Goal: Information Seeking & Learning: Find specific fact

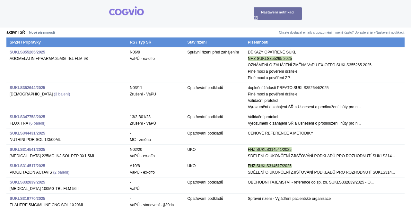
click at [124, 13] on img at bounding box center [126, 10] width 35 height 9
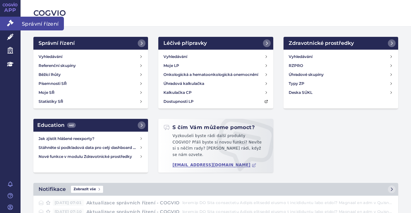
click at [41, 26] on span "Správní řízení" at bounding box center [42, 23] width 43 height 13
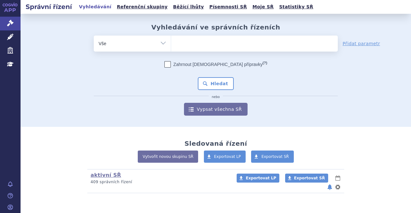
click at [187, 43] on ul at bounding box center [254, 42] width 167 height 13
click at [171, 43] on select at bounding box center [171, 43] width 0 height 16
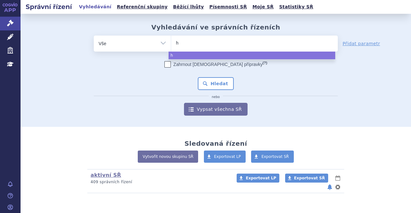
type input "he"
type input "hetr"
type input "hetro"
type input "hetron"
type input "hetroni"
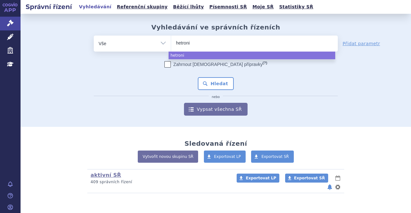
type input "hetronif"
type input "hetronifl"
type input "hetronifly"
select select "hetronifly"
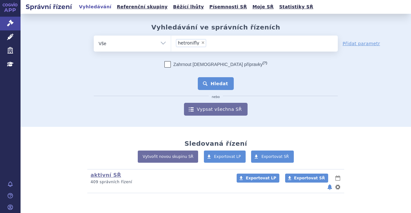
click at [212, 85] on button "Hledat" at bounding box center [216, 83] width 36 height 13
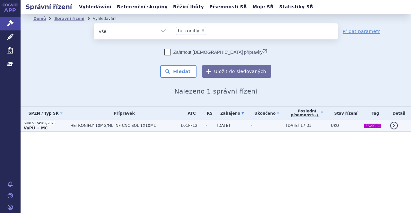
click at [123, 125] on span "HETRONIFLY 10MG/ML INF CNC SOL 1X10ML" at bounding box center [124, 126] width 108 height 4
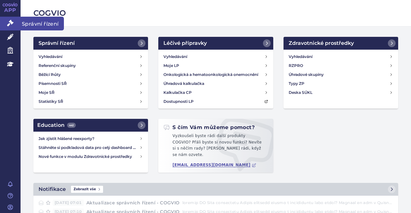
click at [29, 23] on span "Správní řízení" at bounding box center [42, 23] width 43 height 13
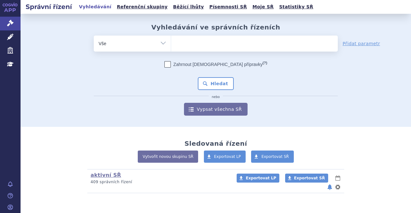
click at [187, 46] on ul at bounding box center [254, 42] width 167 height 13
click at [171, 46] on select at bounding box center [171, 43] width 0 height 16
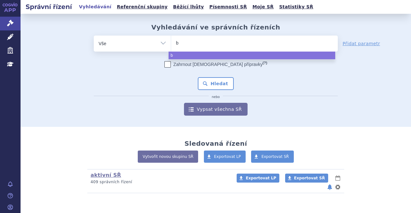
type input "be"
type input "bey"
type input "beyf"
type input "beyfo"
type input "beyfor"
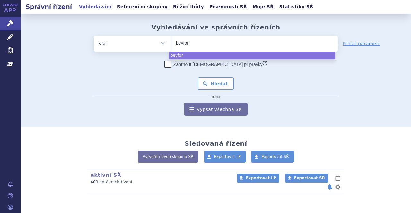
type input "beyfort"
select select "beyfort"
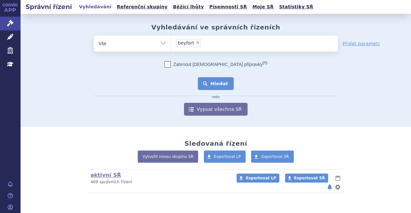
click at [213, 86] on button "Hledat" at bounding box center [216, 83] width 36 height 13
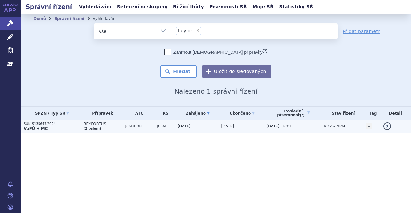
click at [98, 124] on span "BEYFORTUS" at bounding box center [102, 124] width 38 height 4
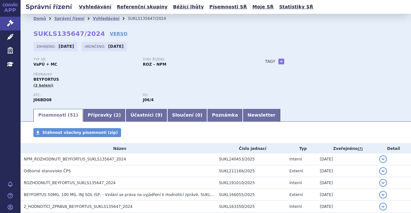
scroll to position [81, 0]
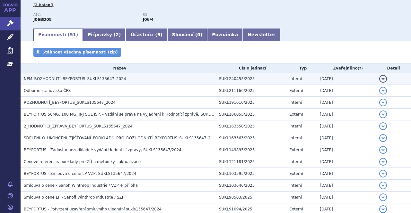
click at [50, 78] on span "NPM_ROZHODNUTÍ_BEYFORTUS_SUKLS135647_2024" at bounding box center [75, 79] width 102 height 4
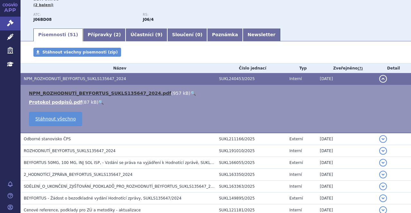
click at [52, 93] on link "NPM_ROZHODNUTÍ_BEYFORTUS_SUKLS135647_2024.pdf" at bounding box center [100, 93] width 142 height 5
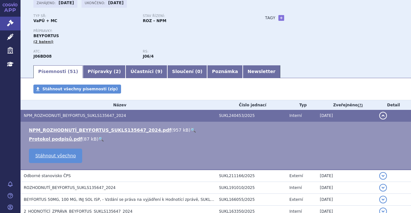
scroll to position [43, 0]
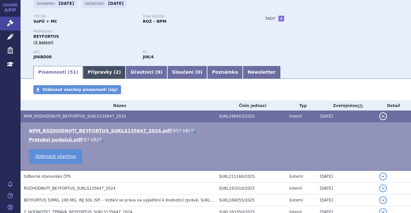
click at [98, 72] on link "Přípravky ( 2 )" at bounding box center [104, 72] width 43 height 13
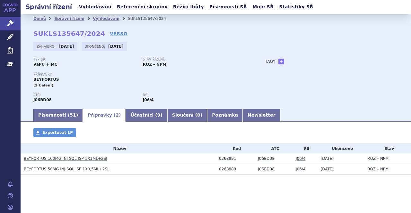
click at [68, 160] on link "BEYFORTUS 100MG INJ SOL ISP 1X1ML+2SJ" at bounding box center [65, 159] width 83 height 4
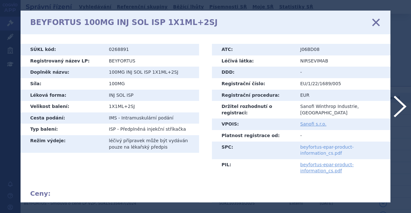
click at [306, 145] on link "beyfortus-epar-product-information_cs.pdf" at bounding box center [327, 151] width 54 height 12
click at [377, 25] on icon at bounding box center [375, 22] width 13 height 13
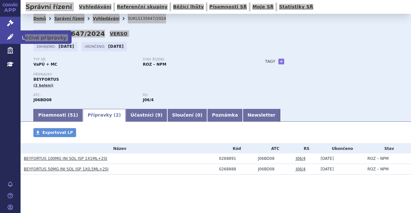
drag, startPoint x: 31, startPoint y: 46, endPoint x: 27, endPoint y: 37, distance: 10.6
click at [27, 37] on div "APP Správní řízení Léčivé přípravky Zdravotnické prostředky Education Notifikac…" at bounding box center [205, 106] width 411 height 213
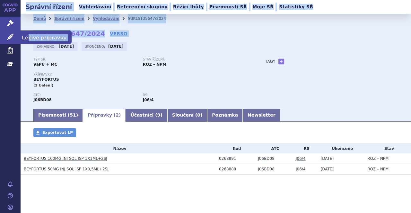
click at [19, 36] on link "Léčivé přípravky" at bounding box center [10, 36] width 21 height 13
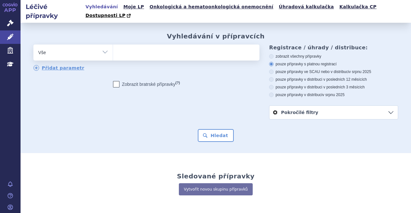
click at [127, 46] on ul at bounding box center [185, 51] width 145 height 13
click at [113, 46] on select at bounding box center [113, 52] width 0 height 16
click at [134, 47] on ul at bounding box center [185, 51] width 145 height 13
click at [113, 47] on select at bounding box center [113, 52] width 0 height 16
type input "si"
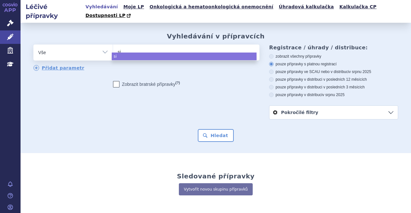
type input "sin"
type input "sino"
select select "sino"
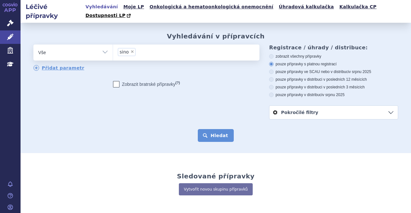
click at [212, 130] on button "Hledat" at bounding box center [216, 135] width 36 height 13
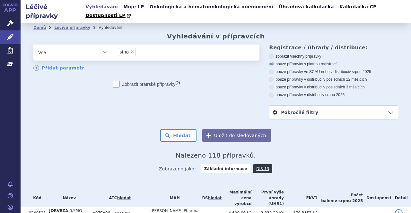
click at [130, 50] on span "×" at bounding box center [132, 52] width 4 height 4
click at [113, 44] on select "sino" at bounding box center [113, 52] width 0 height 16
select select
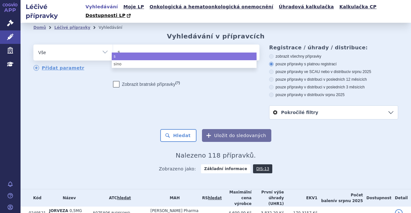
type input "si"
type input "sin"
type input "sino"
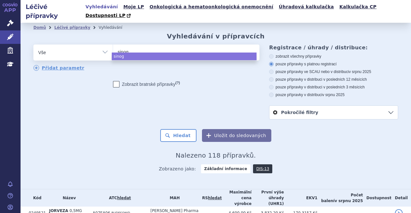
type input "sinogi"
select select "sinogi"
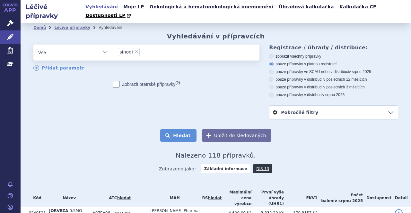
click at [184, 131] on button "Hledat" at bounding box center [178, 135] width 36 height 13
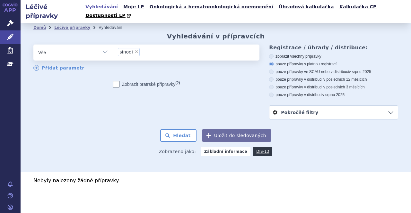
click at [135, 50] on span "×" at bounding box center [136, 52] width 4 height 4
click at [113, 44] on select "sinogi" at bounding box center [113, 52] width 0 height 16
select select
type input "sy"
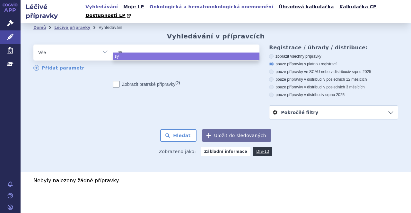
type input "syn"
type input "synag"
type input "synagi"
type input "synagis"
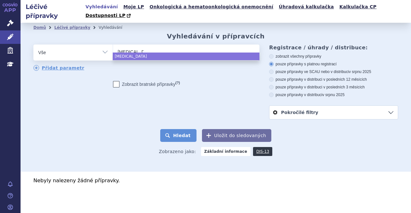
select select "synagis"
click at [182, 130] on button "Hledat" at bounding box center [178, 135] width 36 height 13
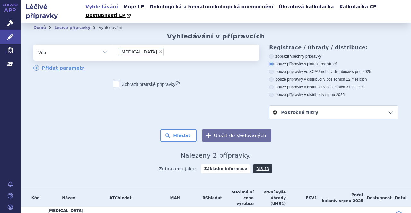
scroll to position [31, 0]
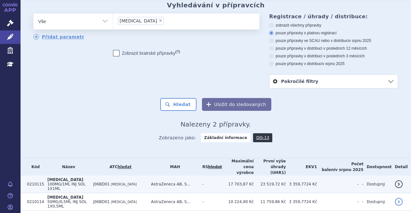
click at [84, 182] on span "100MG/1ML INJ SOL 1X1ML" at bounding box center [66, 186] width 38 height 9
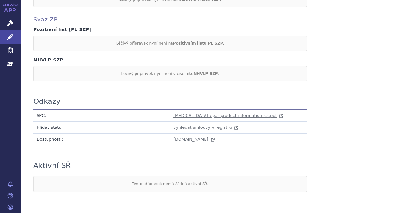
scroll to position [593, 0]
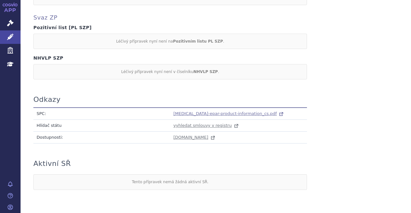
click at [201, 111] on span "[MEDICAL_DATA]-epar-product-information_cs.pdf" at bounding box center [224, 113] width 103 height 5
